Goal: Information Seeking & Learning: Learn about a topic

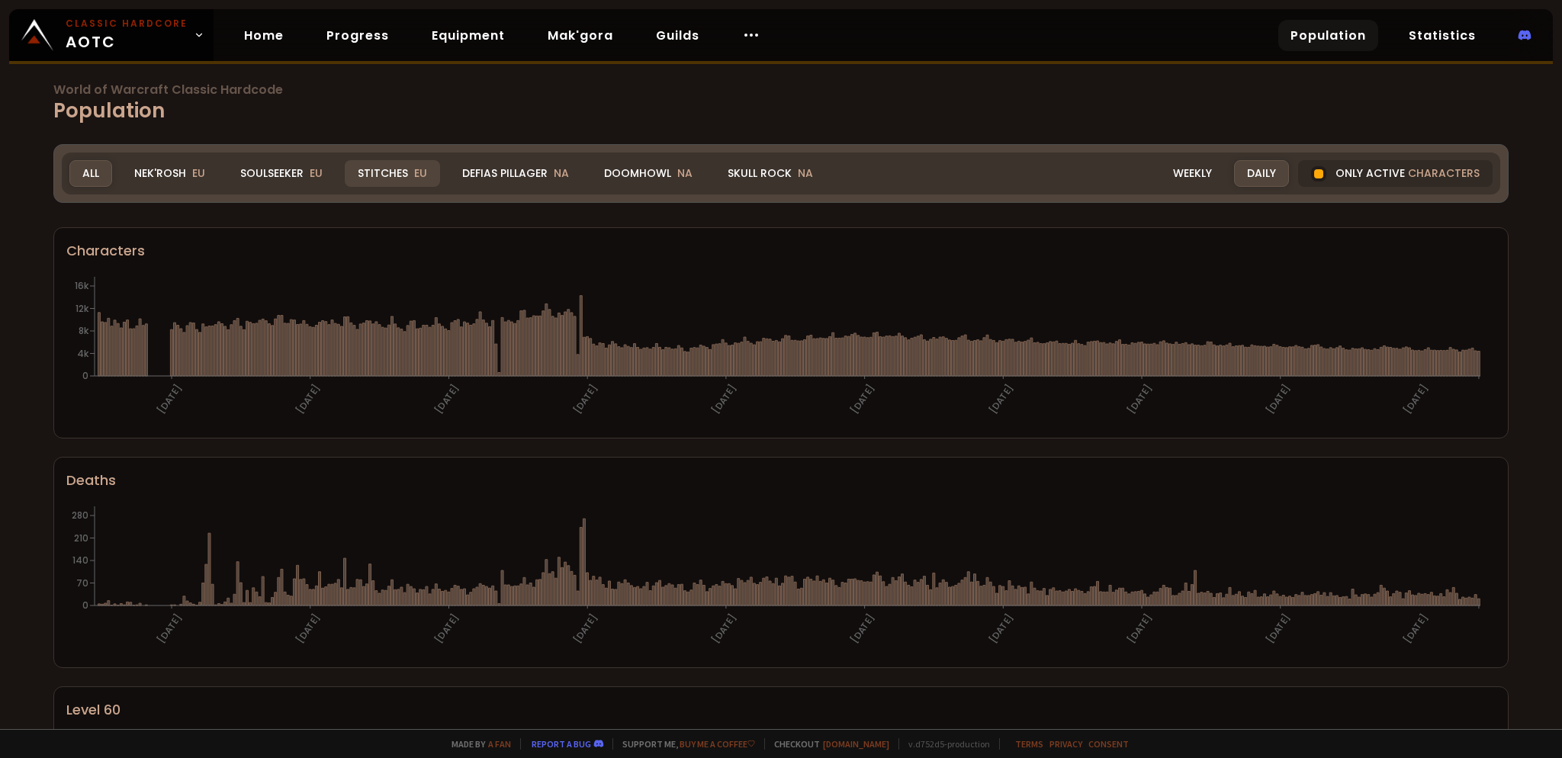
click at [384, 172] on div "Stitches EU" at bounding box center [392, 173] width 95 height 27
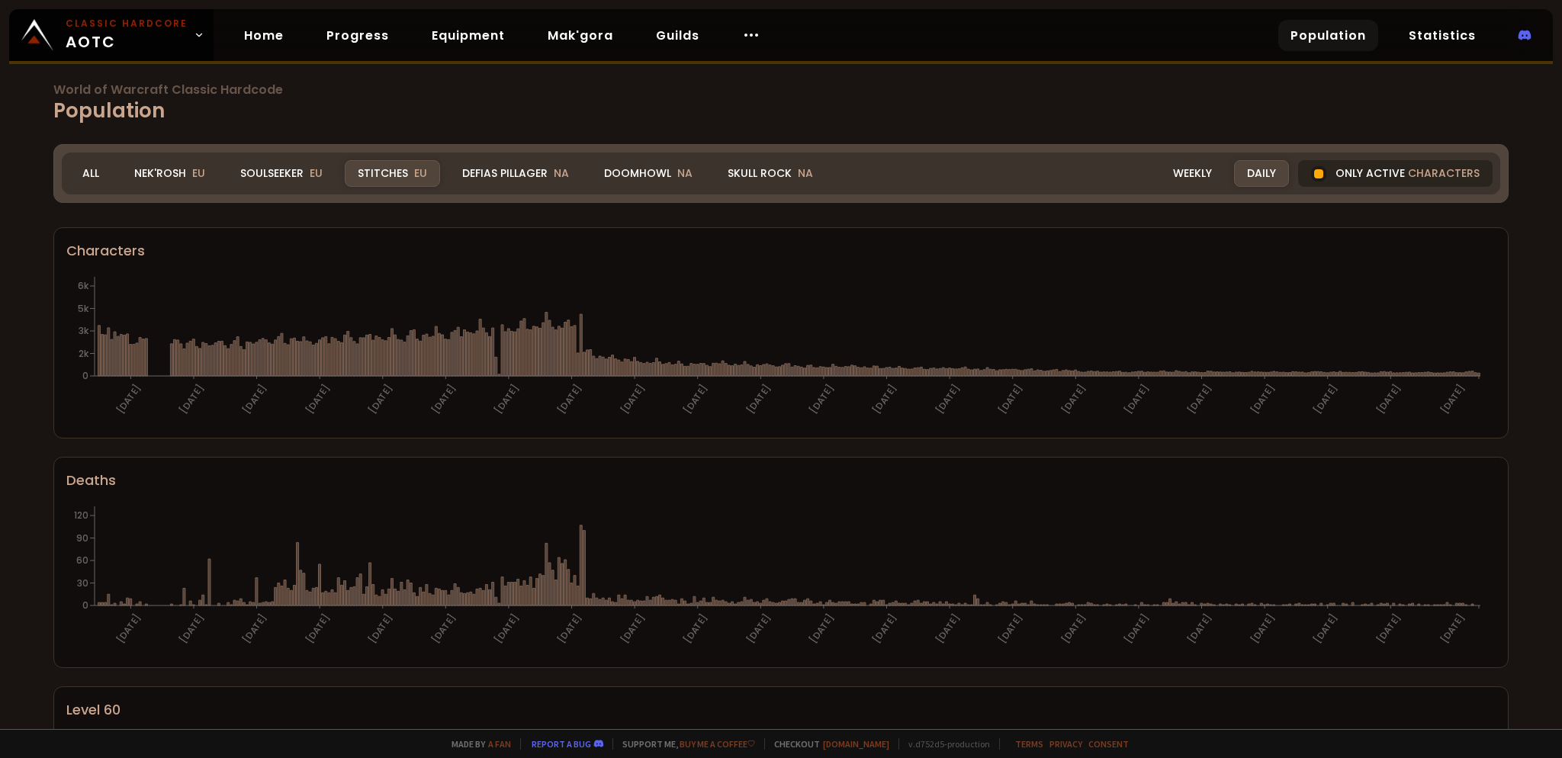
click at [1314, 173] on div at bounding box center [1318, 173] width 9 height 9
click at [1367, 171] on div "Only active characters" at bounding box center [1395, 173] width 194 height 27
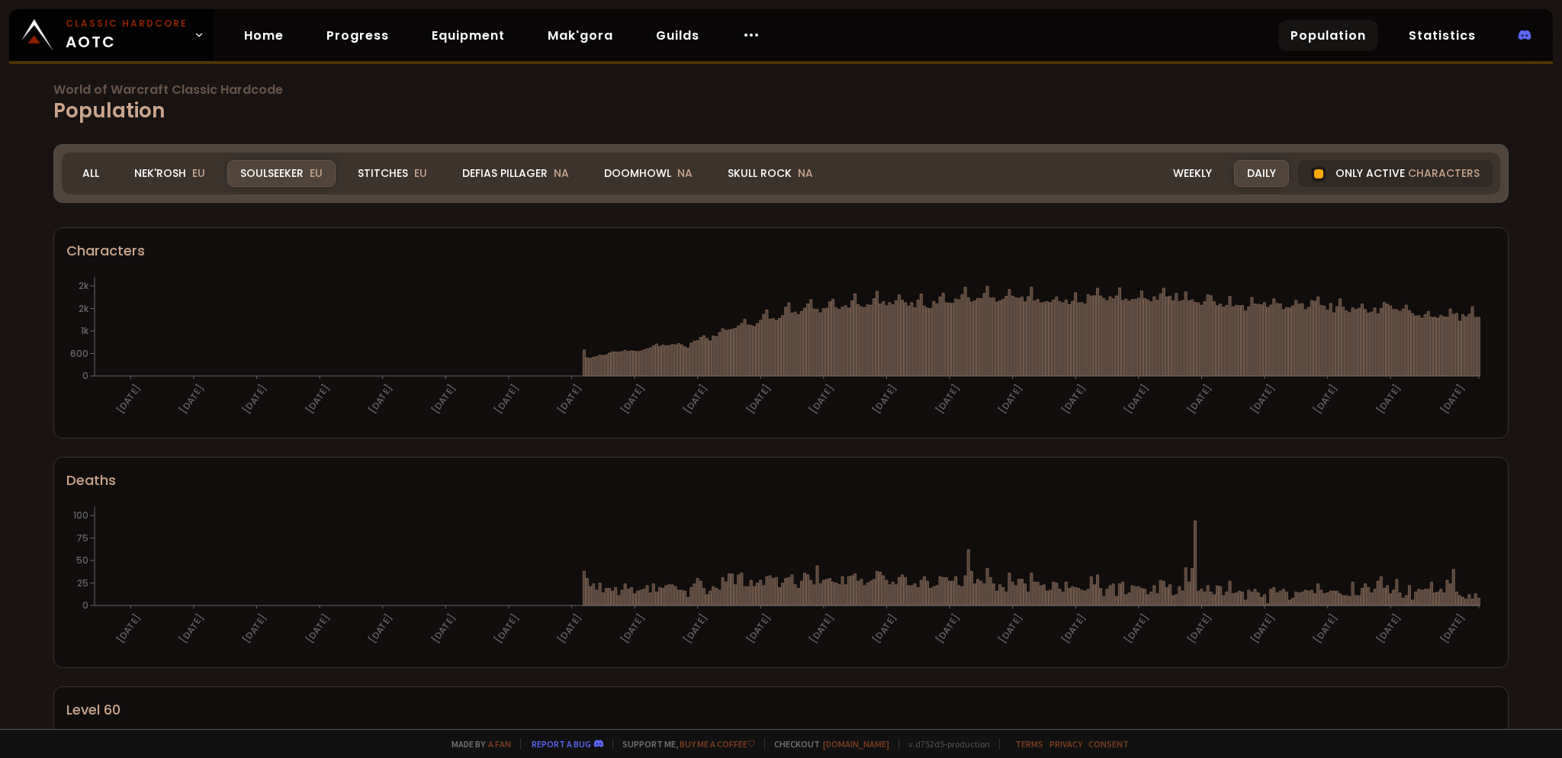
drag, startPoint x: 156, startPoint y: 170, endPoint x: 361, endPoint y: 274, distance: 230.6
click at [156, 170] on div "Nek'Rosh EU" at bounding box center [169, 173] width 97 height 27
